Goal: Find contact information: Find contact information

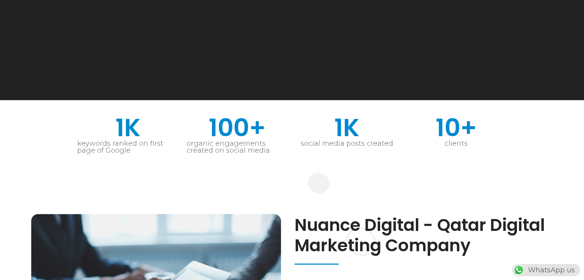
click at [305, 146] on div "social media posts created" at bounding box center [347, 143] width 102 height 7
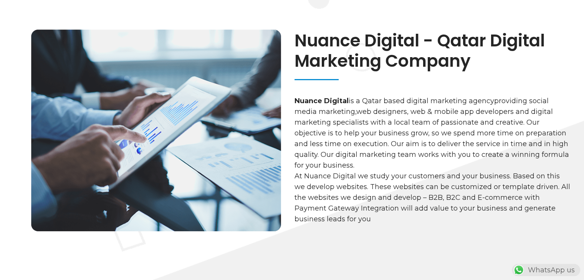
scroll to position [363, 0]
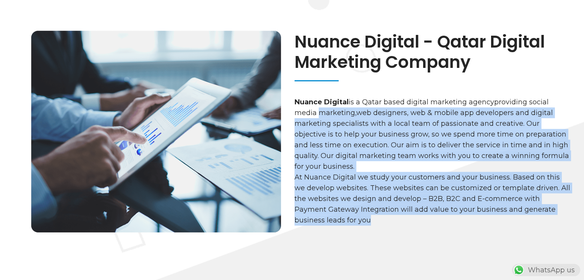
drag, startPoint x: 378, startPoint y: 223, endPoint x: 312, endPoint y: 111, distance: 130.2
click at [312, 111] on div "Nuance Digital is a Qatar based digital marketing agency providing social media…" at bounding box center [433, 161] width 276 height 129
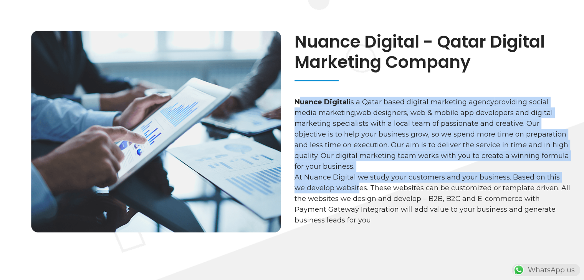
drag, startPoint x: 298, startPoint y: 106, endPoint x: 358, endPoint y: 183, distance: 97.8
click at [358, 183] on div "Nuance Digital is a Qatar based digital marketing agency providing social media…" at bounding box center [433, 161] width 276 height 129
click at [358, 183] on p "At Nuance Digital we study your customers and your business. Based on this we d…" at bounding box center [433, 199] width 276 height 54
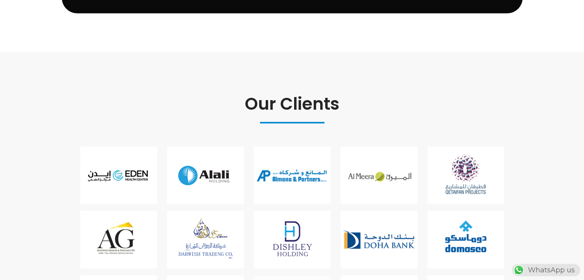
scroll to position [2335, 0]
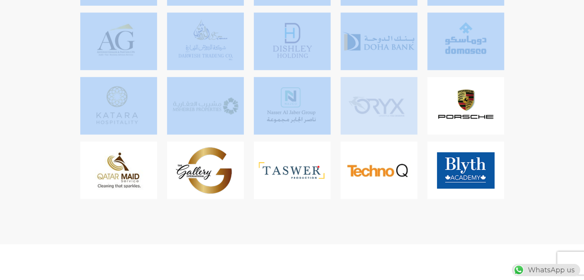
drag, startPoint x: 242, startPoint y: 95, endPoint x: 379, endPoint y: 118, distance: 139.7
click at [379, 118] on div "Our Clients" at bounding box center [292, 49] width 438 height 315
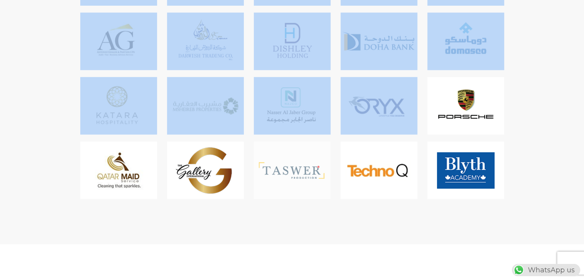
click at [323, 156] on img at bounding box center [292, 171] width 77 height 58
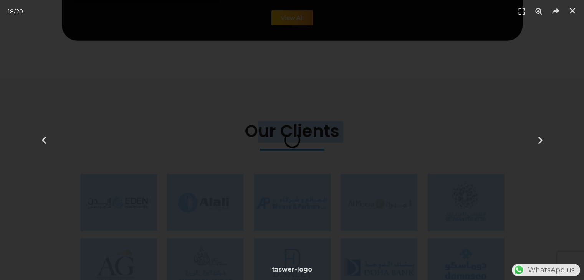
scroll to position [2109, 0]
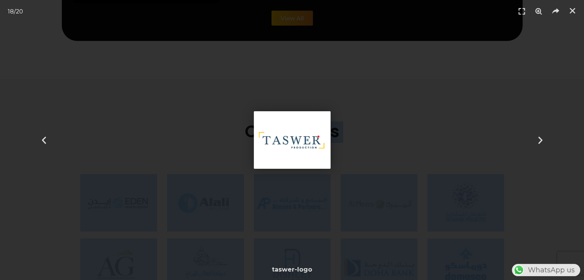
click at [338, 125] on div "18 / 20" at bounding box center [292, 140] width 530 height 227
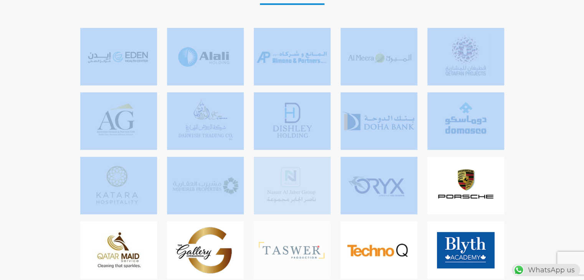
scroll to position [2074, 0]
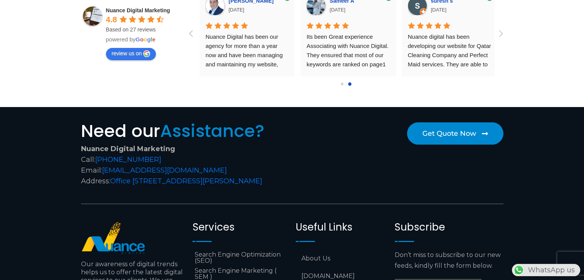
scroll to position [0, 202]
drag, startPoint x: 239, startPoint y: 160, endPoint x: 103, endPoint y: 160, distance: 136.0
click at [103, 160] on div "Nuance Digital Marketing Call: [PHONE_NUMBER] Email: [EMAIL_ADDRESS][DOMAIN_NAM…" at bounding box center [184, 165] width 207 height 43
copy link "[EMAIL_ADDRESS][DOMAIN_NAME]"
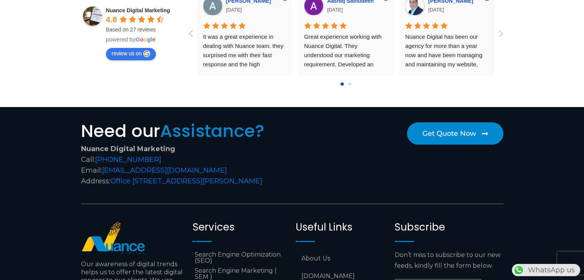
scroll to position [0, 0]
